Goal: Task Accomplishment & Management: Use online tool/utility

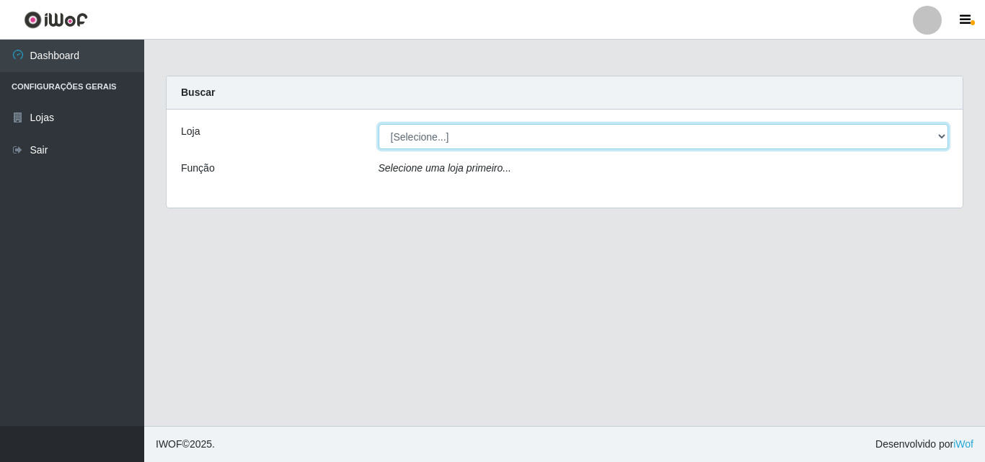
click at [504, 134] on select "[Selecione...] BomQueSó Agreste - Loja 3" at bounding box center [663, 136] width 570 height 25
select select "215"
click at [378, 124] on select "[Selecione...] BomQueSó Agreste - Loja 3" at bounding box center [663, 136] width 570 height 25
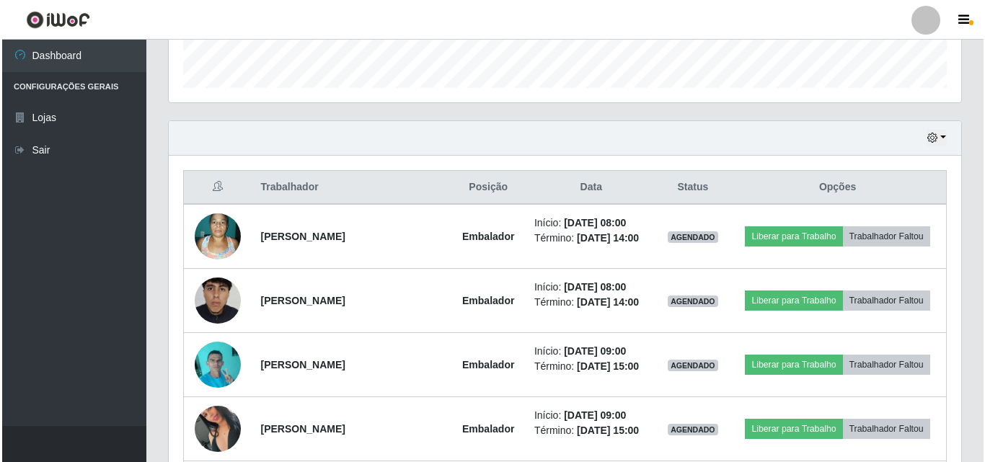
scroll to position [432, 0]
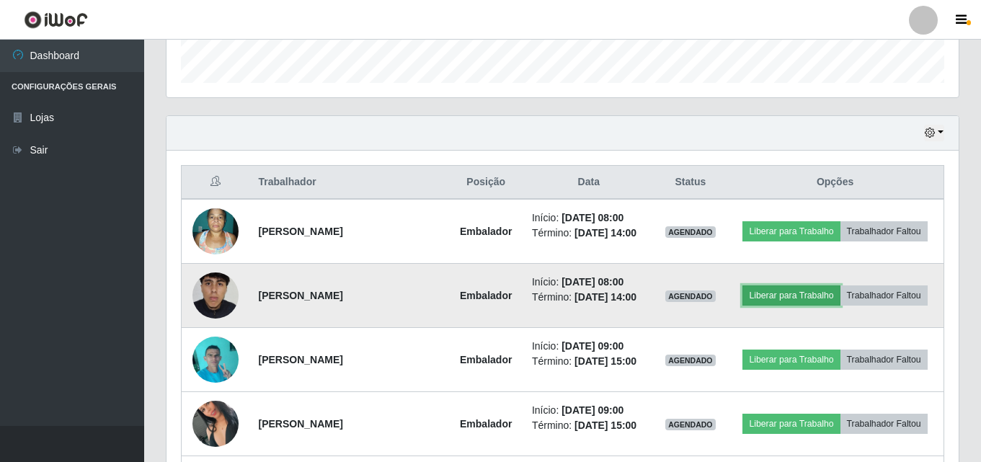
click at [790, 300] on button "Liberar para Trabalho" at bounding box center [790, 295] width 97 height 20
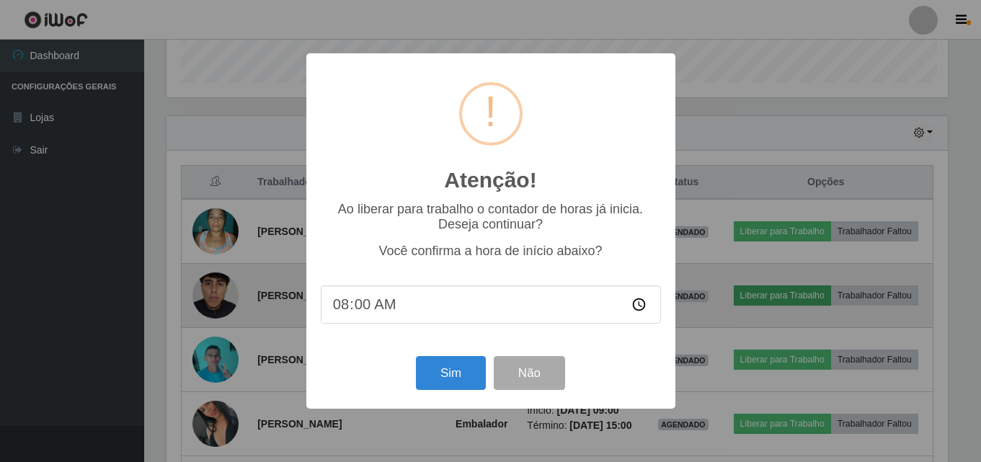
scroll to position [299, 785]
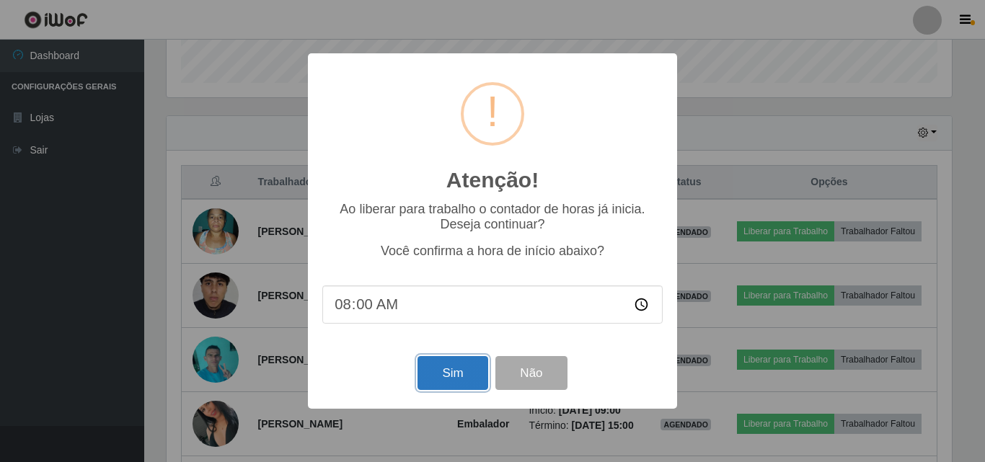
click at [460, 372] on button "Sim" at bounding box center [452, 373] width 70 height 34
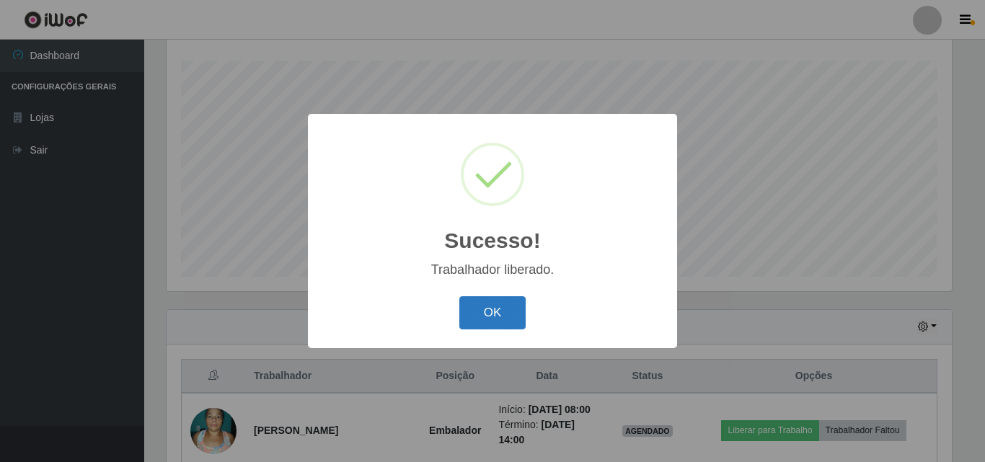
click at [515, 306] on button "OK" at bounding box center [492, 313] width 67 height 34
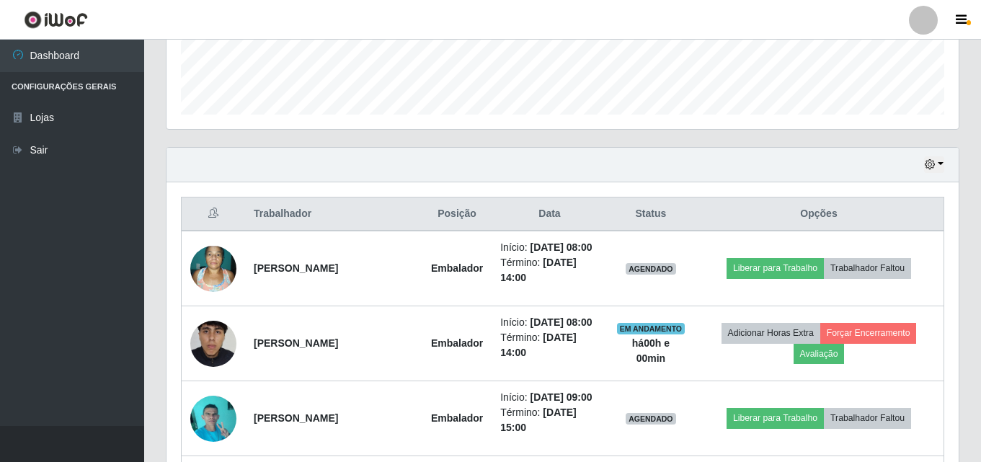
scroll to position [455, 0]
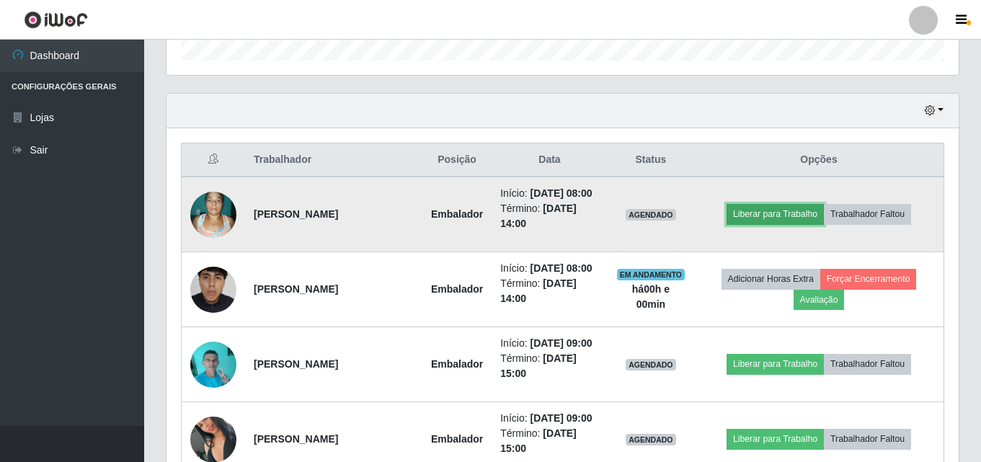
click at [791, 205] on button "Liberar para Trabalho" at bounding box center [775, 214] width 97 height 20
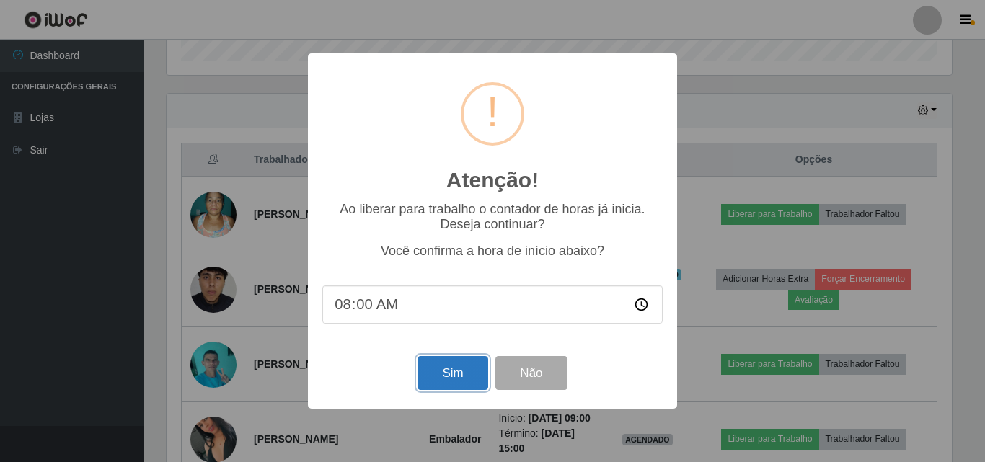
click at [462, 371] on button "Sim" at bounding box center [452, 373] width 70 height 34
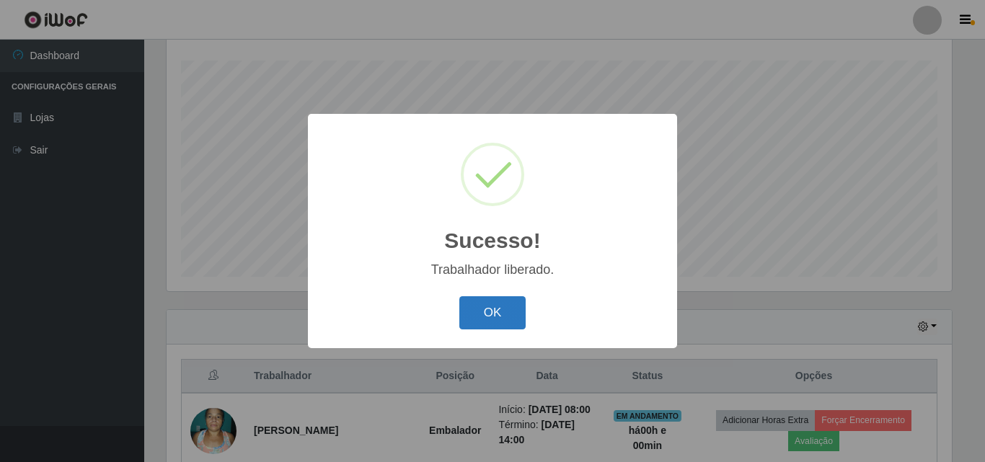
click at [499, 311] on button "OK" at bounding box center [492, 313] width 67 height 34
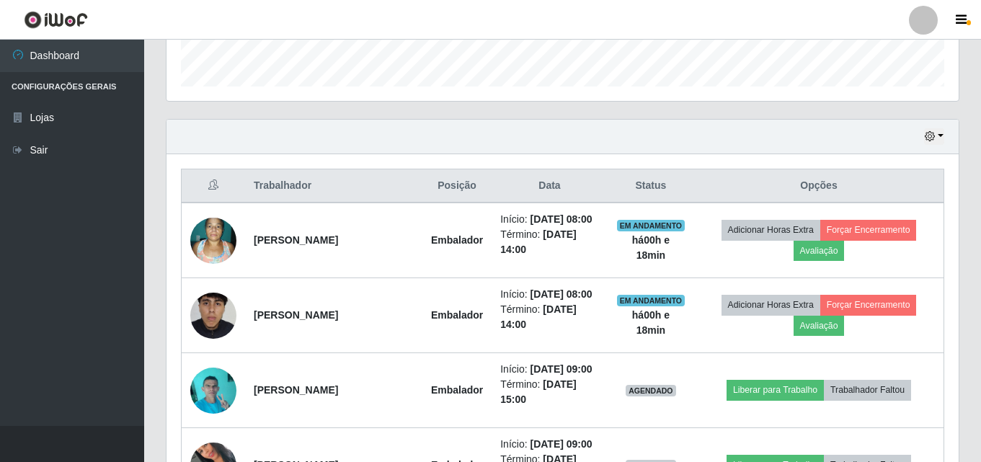
scroll to position [455, 0]
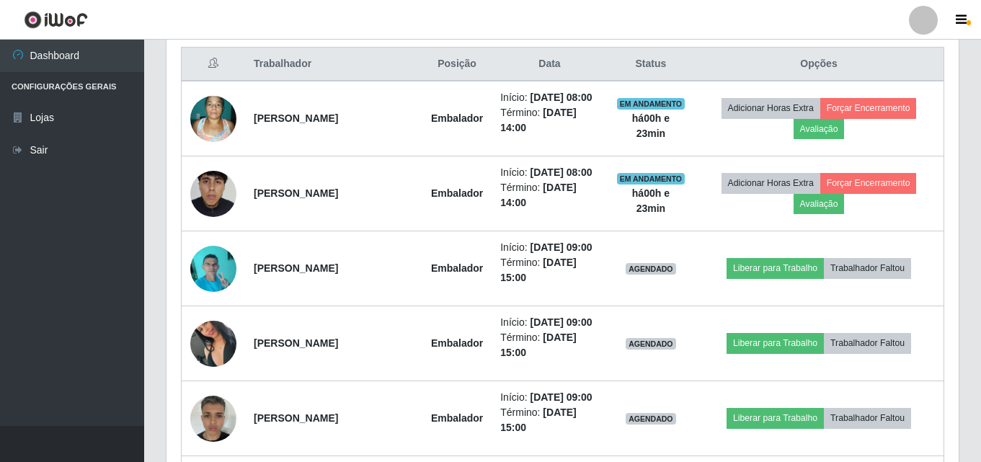
scroll to position [383, 0]
